Goal: Browse casually: Explore the website without a specific task or goal

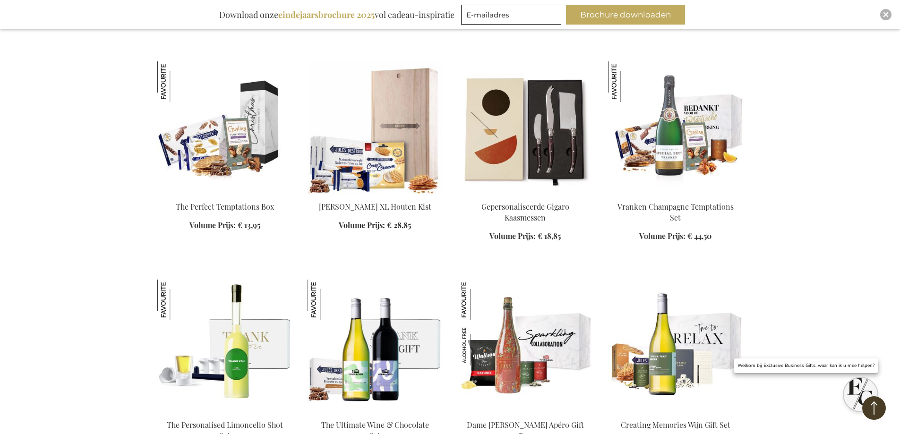
scroll to position [656, 0]
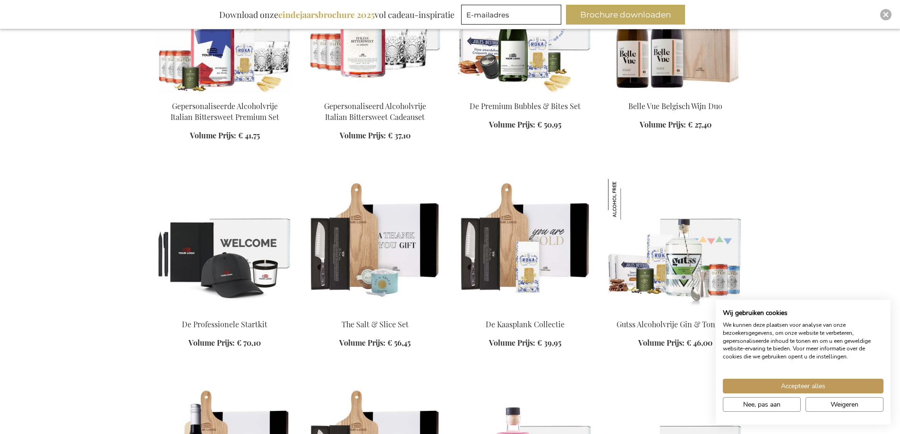
scroll to position [2031, 0]
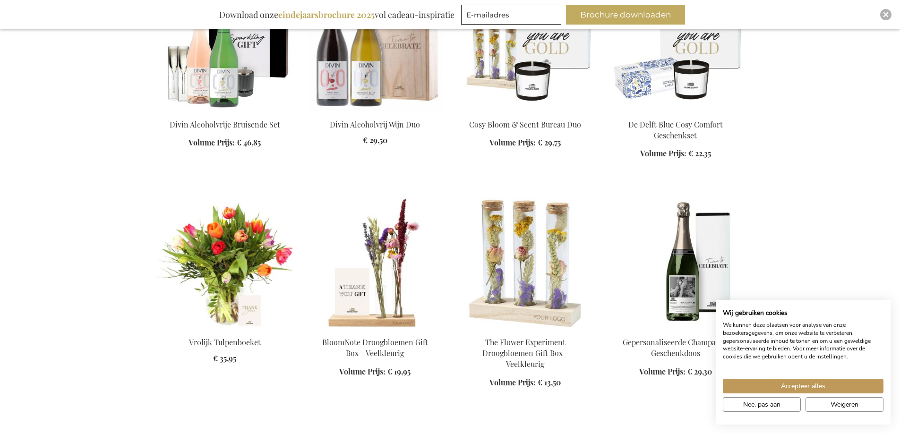
scroll to position [2975, 0]
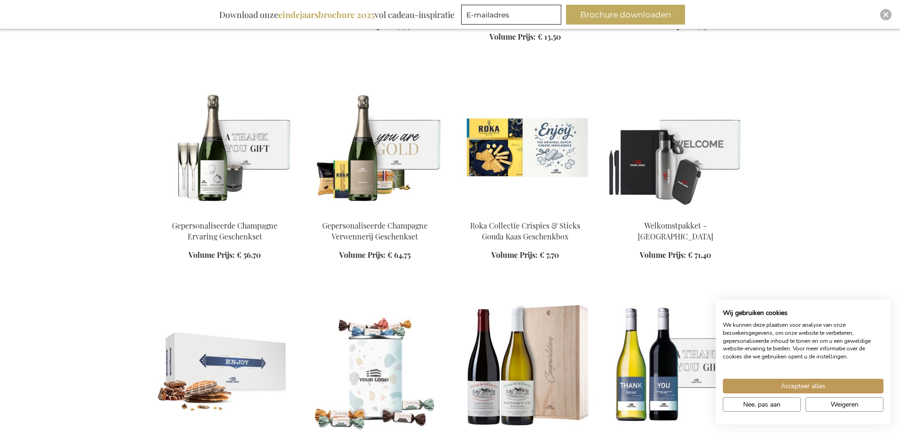
scroll to position [3306, 0]
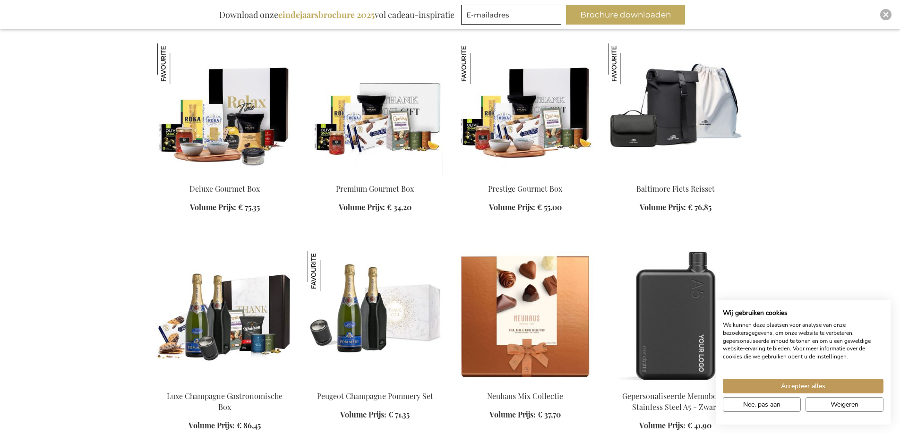
scroll to position [4298, 0]
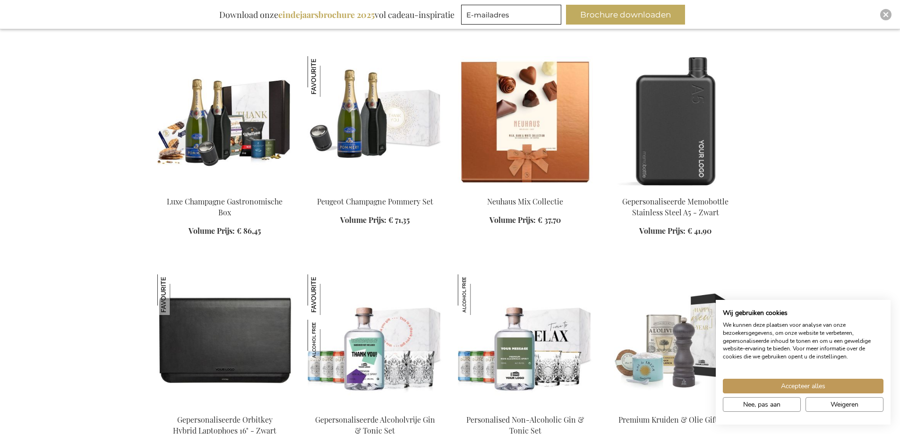
scroll to position [4628, 0]
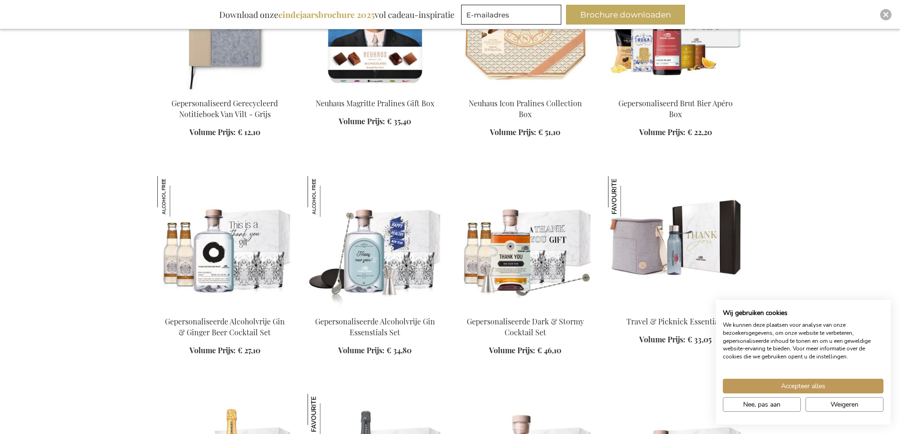
scroll to position [5242, 0]
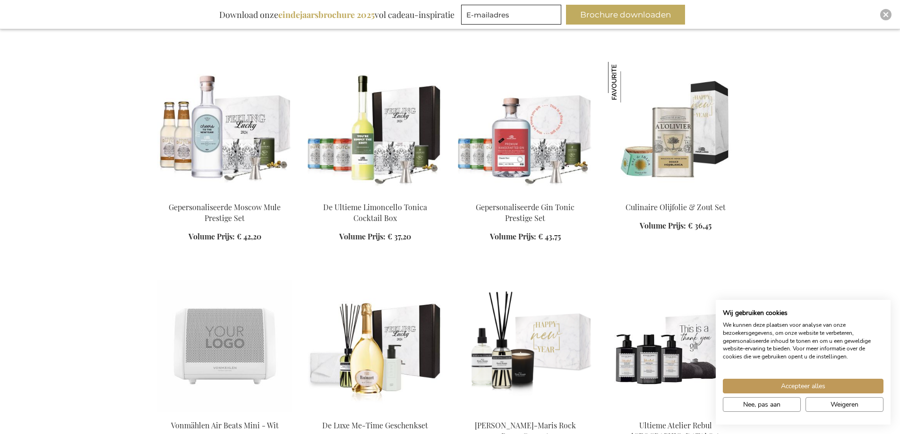
scroll to position [5809, 0]
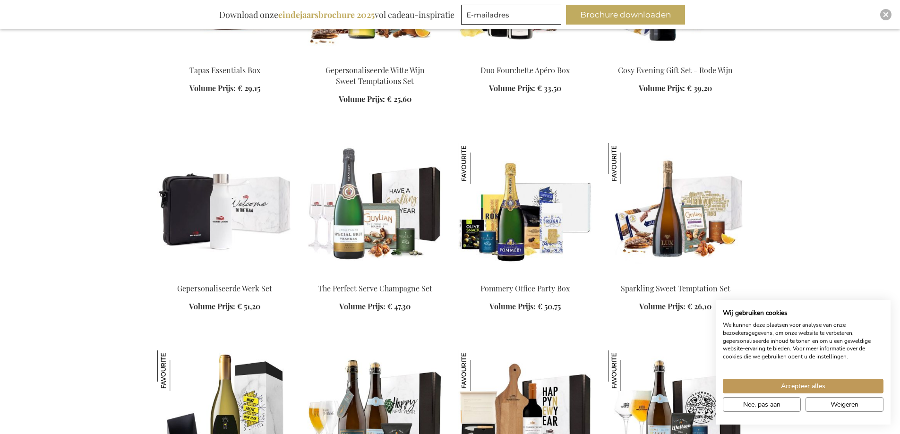
scroll to position [6328, 0]
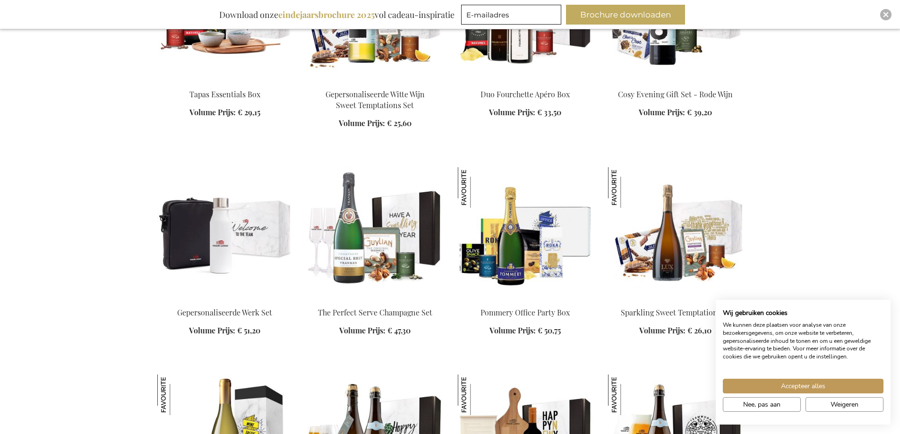
click at [224, 230] on img at bounding box center [224, 233] width 135 height 132
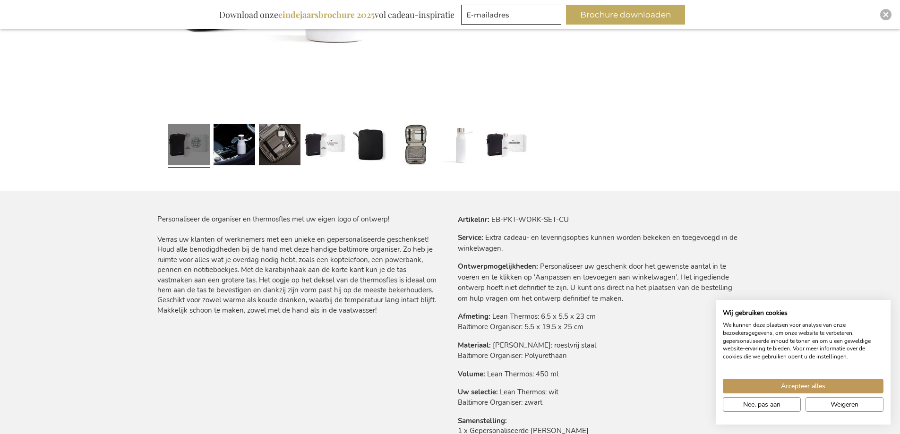
scroll to position [331, 0]
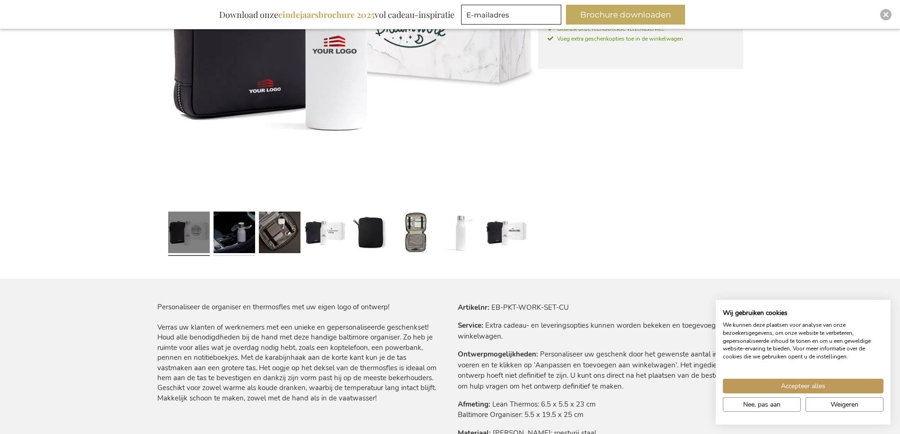
click at [244, 242] on link at bounding box center [234, 234] width 42 height 52
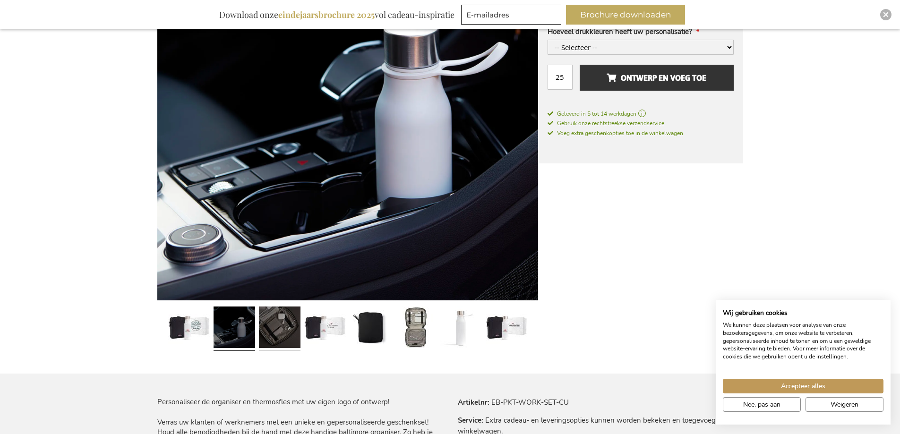
scroll to position [237, 0]
click at [292, 333] on link at bounding box center [280, 328] width 42 height 52
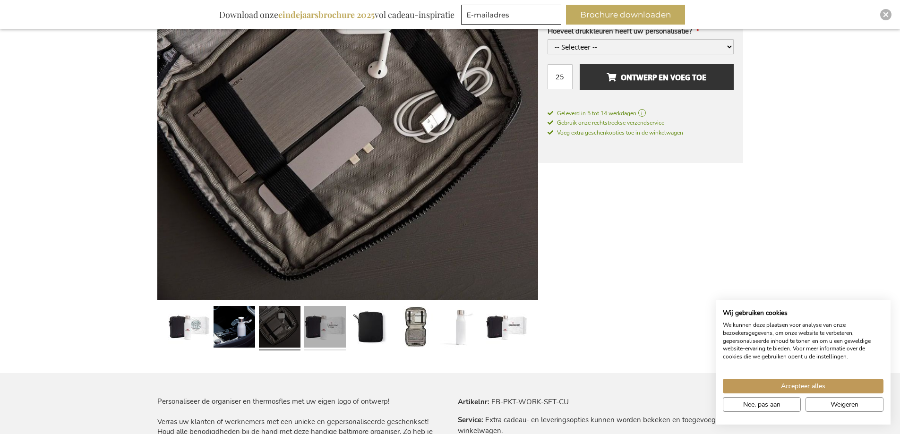
click at [337, 324] on link at bounding box center [325, 328] width 42 height 52
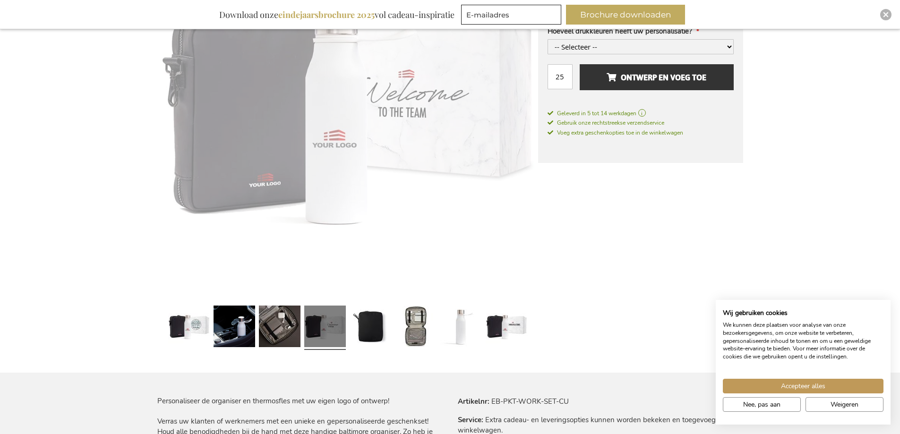
scroll to position [236, 0]
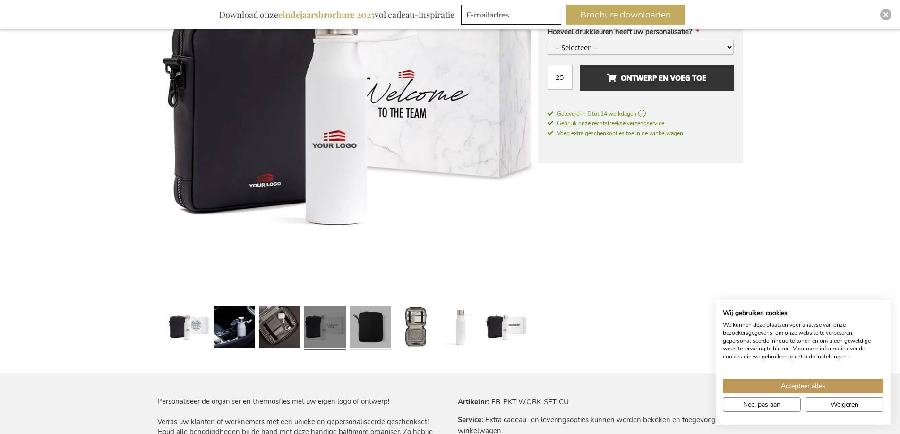
click at [367, 324] on link at bounding box center [370, 328] width 42 height 52
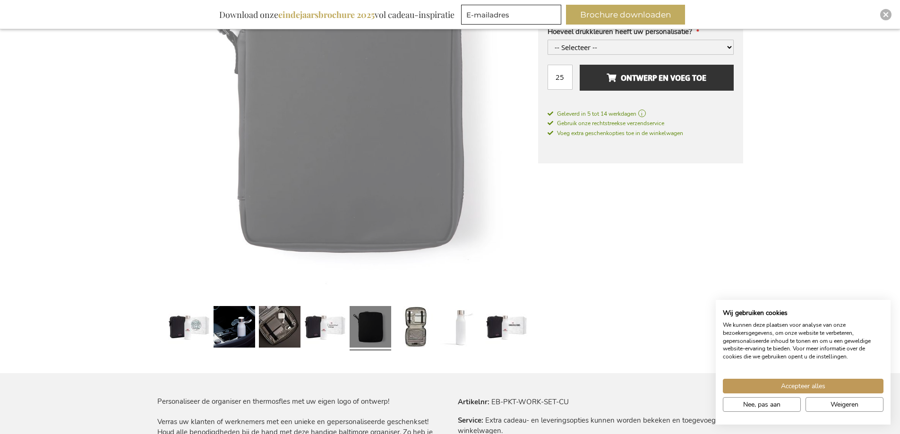
scroll to position [237, 0]
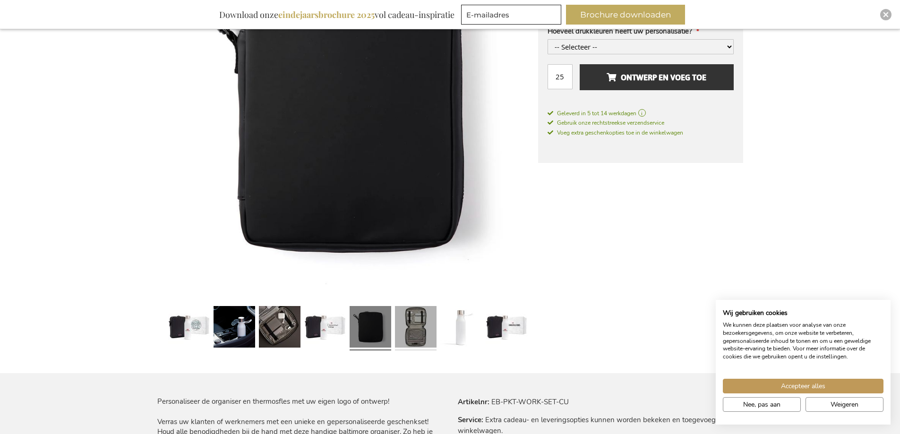
click at [411, 335] on link at bounding box center [416, 328] width 42 height 52
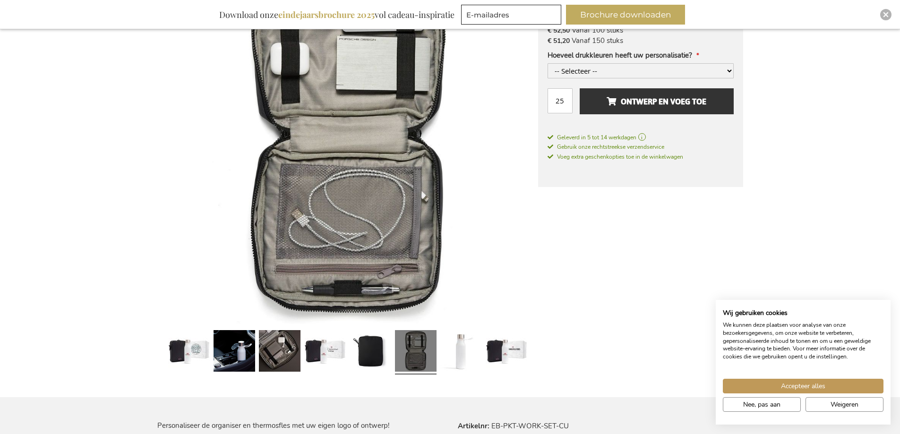
scroll to position [284, 0]
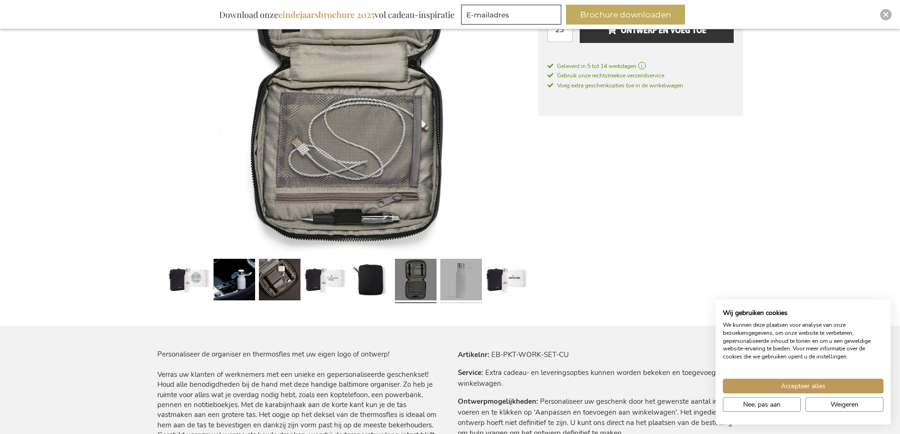
click at [460, 277] on link at bounding box center [461, 281] width 42 height 52
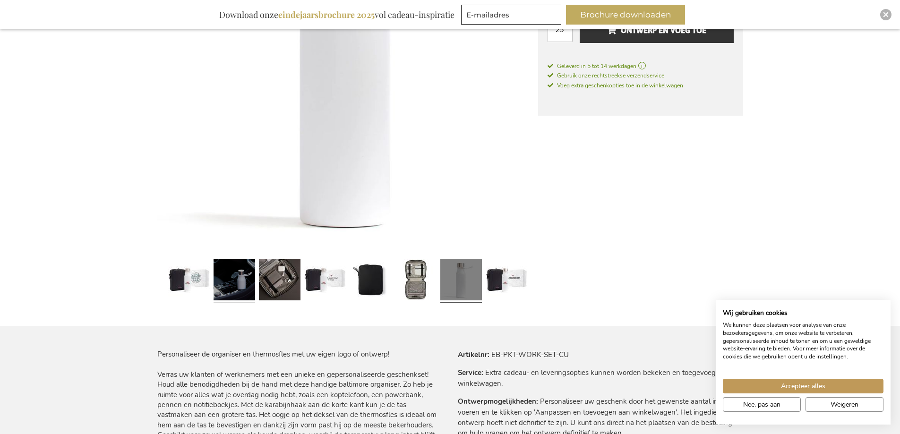
click at [247, 288] on link at bounding box center [234, 281] width 42 height 52
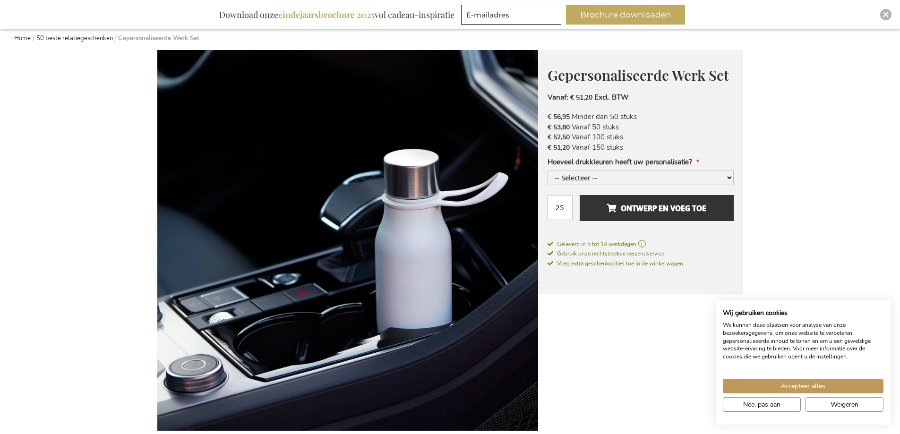
scroll to position [48, 0]
